Goal: Find specific page/section: Find specific page/section

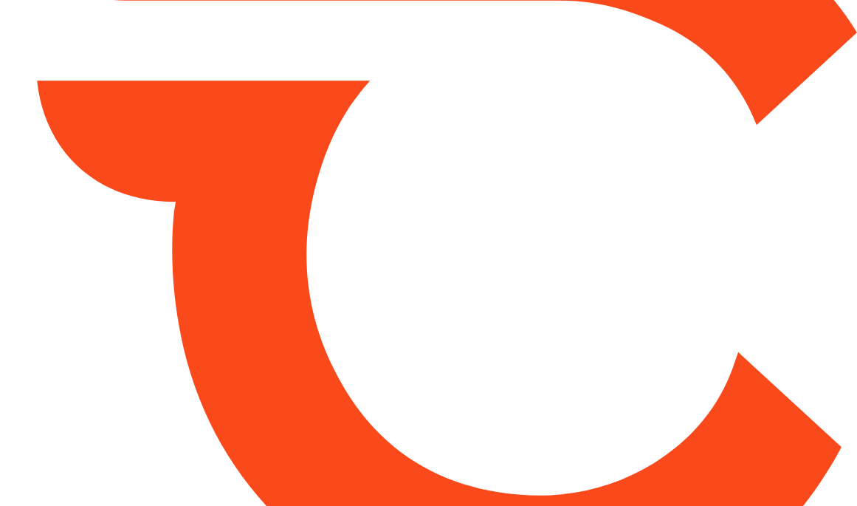
type input "*****"
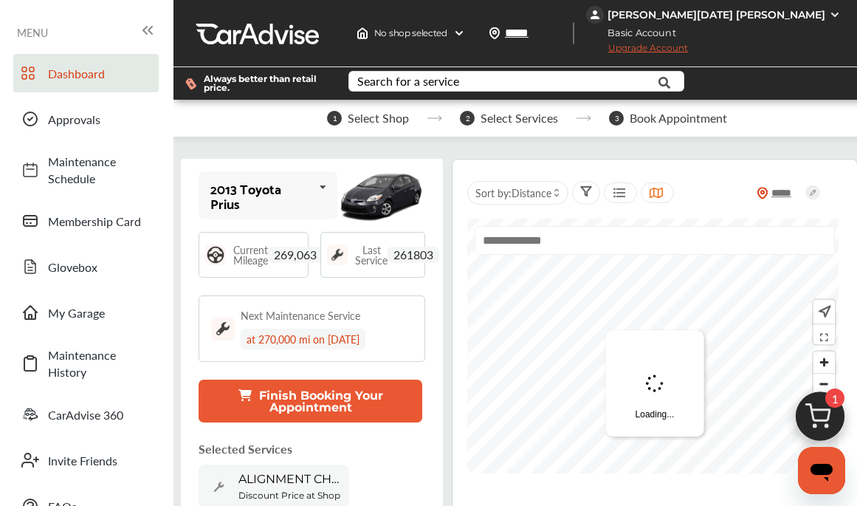
scroll to position [72, 0]
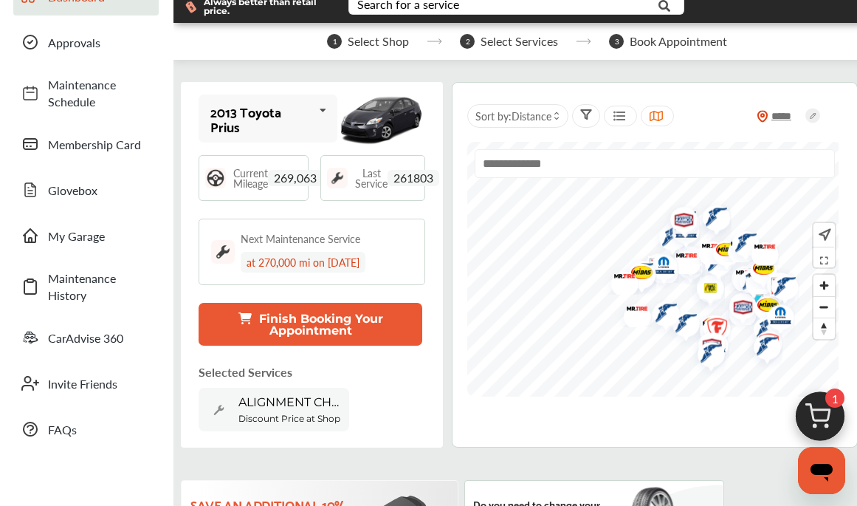
click at [839, 408] on img at bounding box center [820, 420] width 71 height 71
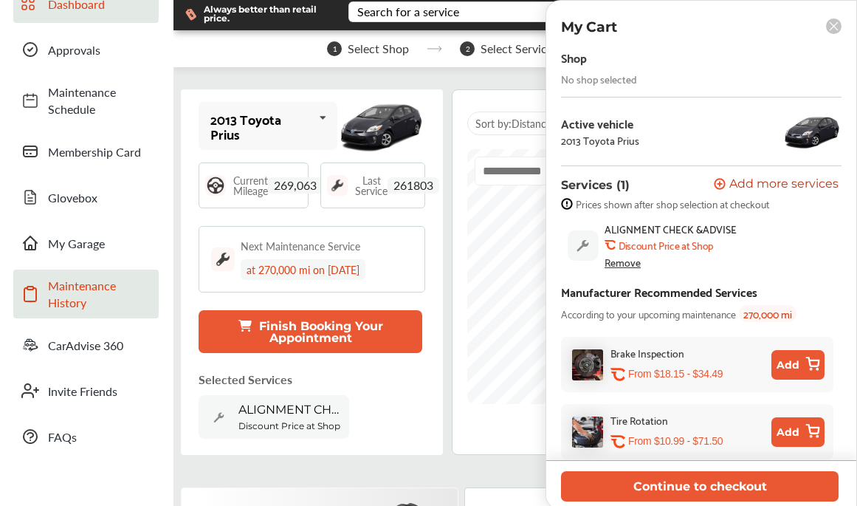
scroll to position [70, 0]
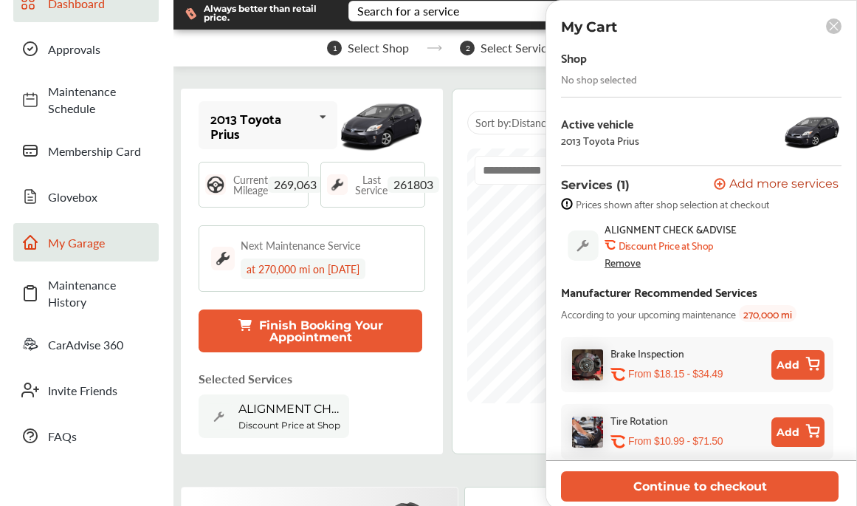
click at [41, 316] on link "Maintenance History" at bounding box center [85, 293] width 145 height 49
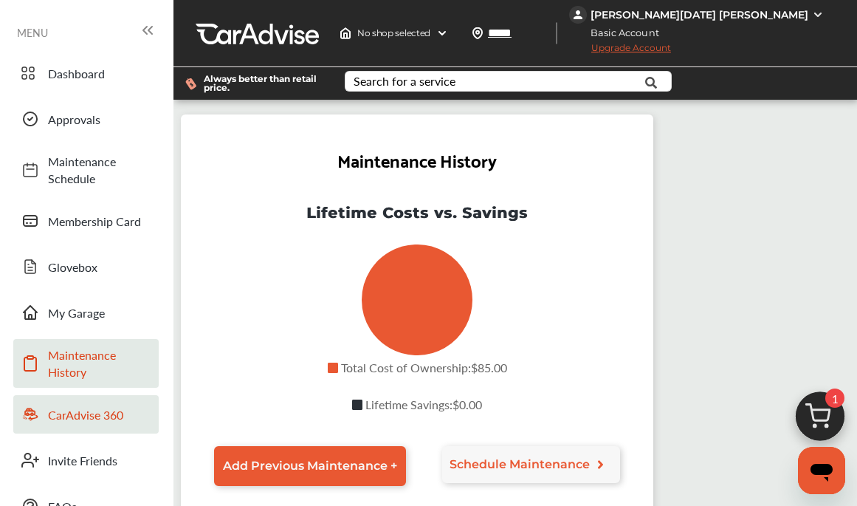
scroll to position [181, 0]
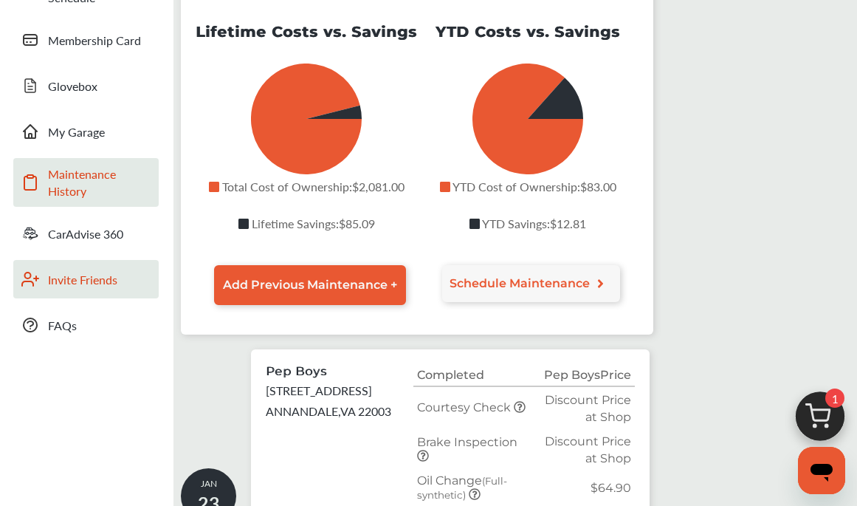
click at [80, 275] on span "Invite Friends" at bounding box center [99, 279] width 103 height 17
